Goal: Task Accomplishment & Management: Manage account settings

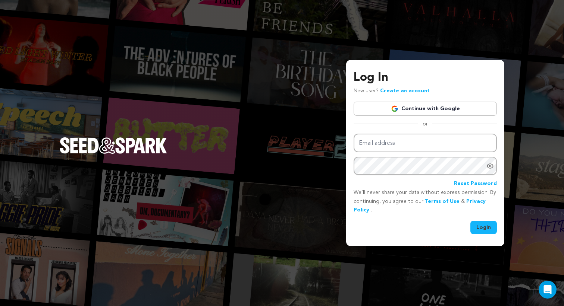
click at [402, 108] on link "Continue with Google" at bounding box center [424, 109] width 143 height 14
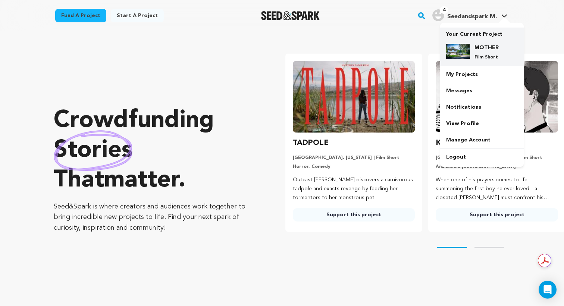
click at [472, 53] on div "MOTHER Film Short" at bounding box center [488, 52] width 36 height 16
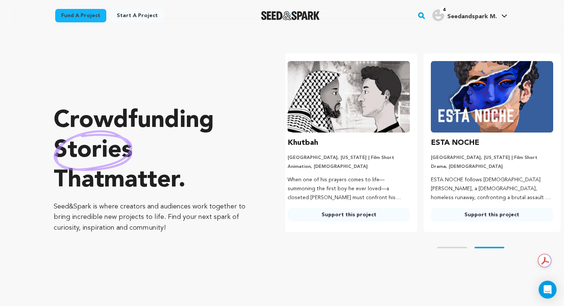
scroll to position [0, 149]
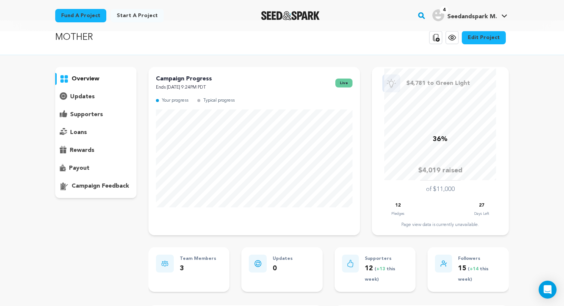
scroll to position [111, 0]
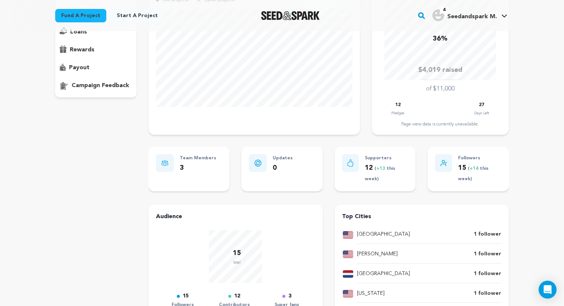
click at [381, 160] on p "Supporters" at bounding box center [386, 158] width 43 height 9
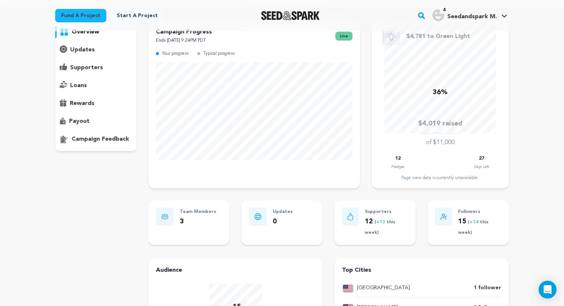
scroll to position [0, 0]
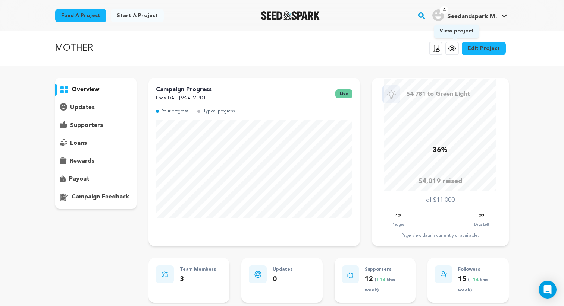
click at [454, 46] on icon at bounding box center [451, 48] width 7 height 5
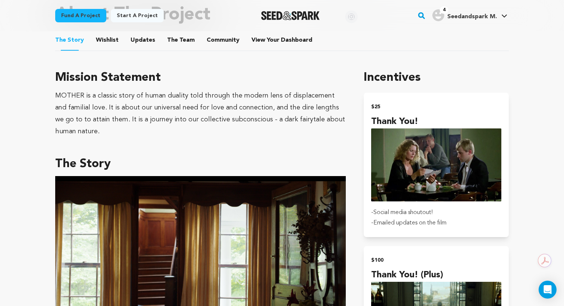
scroll to position [385, 0]
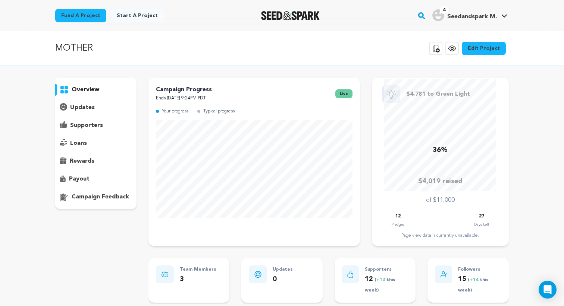
click at [87, 128] on p "supporters" at bounding box center [86, 125] width 33 height 9
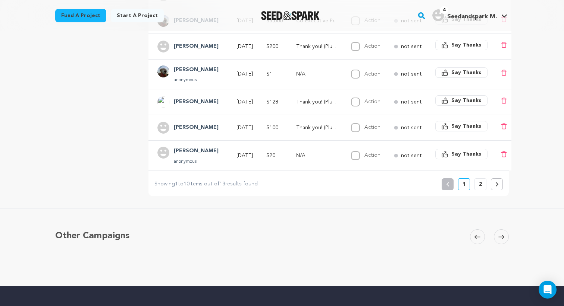
scroll to position [293, 0]
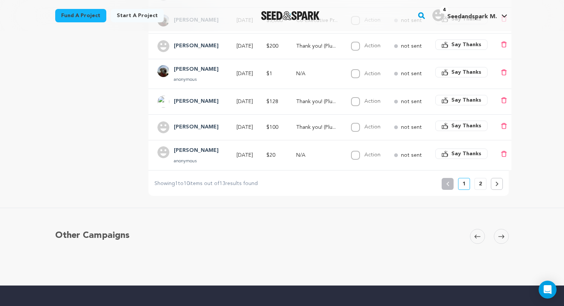
click at [500, 187] on button at bounding box center [497, 184] width 12 height 12
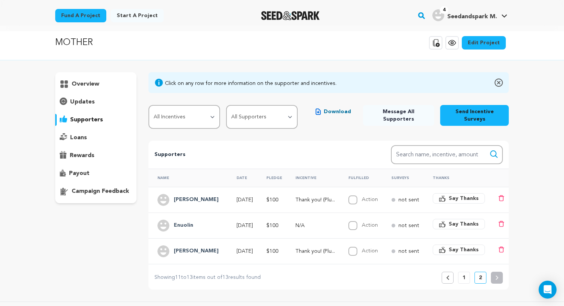
scroll to position [7, 0]
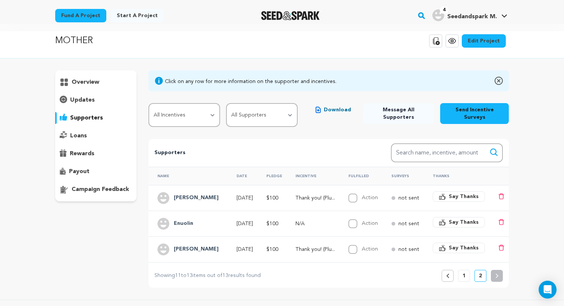
click at [284, 10] on div at bounding box center [290, 15] width 103 height 19
click at [292, 12] on img "Seed&Spark Homepage" at bounding box center [290, 15] width 59 height 9
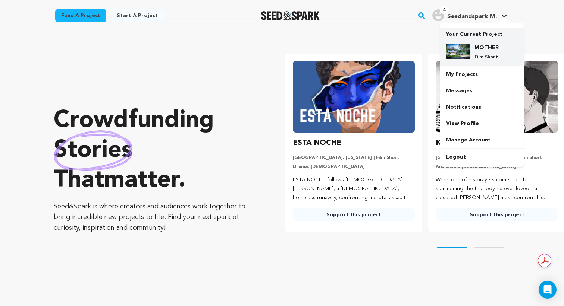
click at [468, 47] on img at bounding box center [458, 51] width 24 height 15
